Goal: Task Accomplishment & Management: Manage account settings

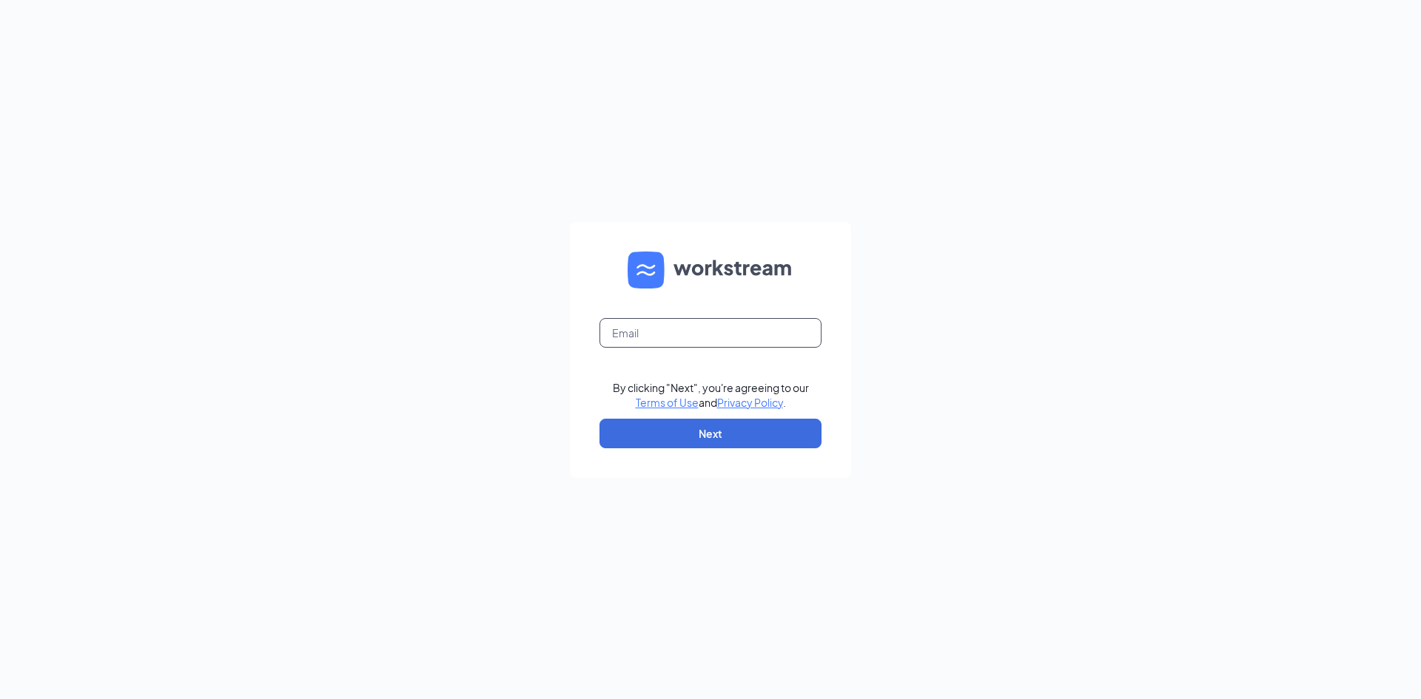
click at [642, 335] on input "text" at bounding box center [711, 333] width 222 height 30
type input "[EMAIL_ADDRESS][DOMAIN_NAME]"
click at [726, 432] on button "Next" at bounding box center [711, 434] width 222 height 30
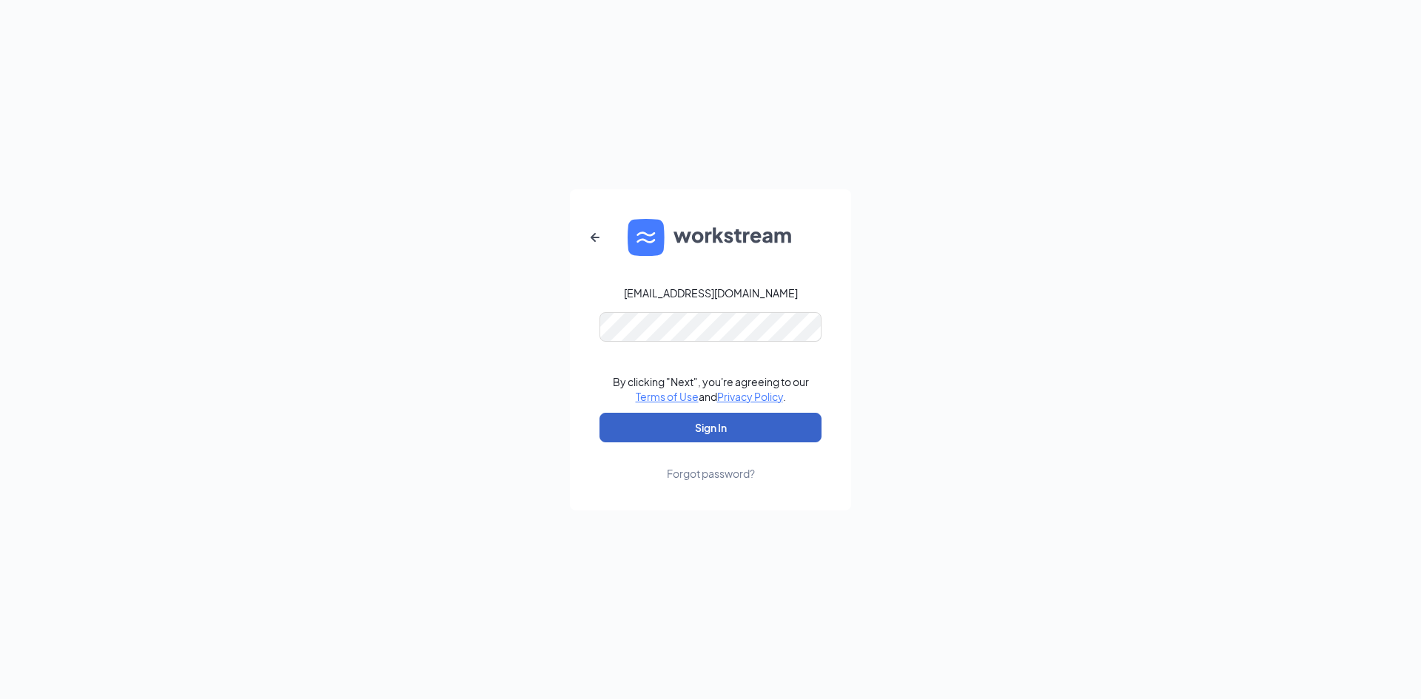
click at [725, 420] on button "Sign In" at bounding box center [711, 428] width 222 height 30
